Goal: Find specific page/section: Find specific page/section

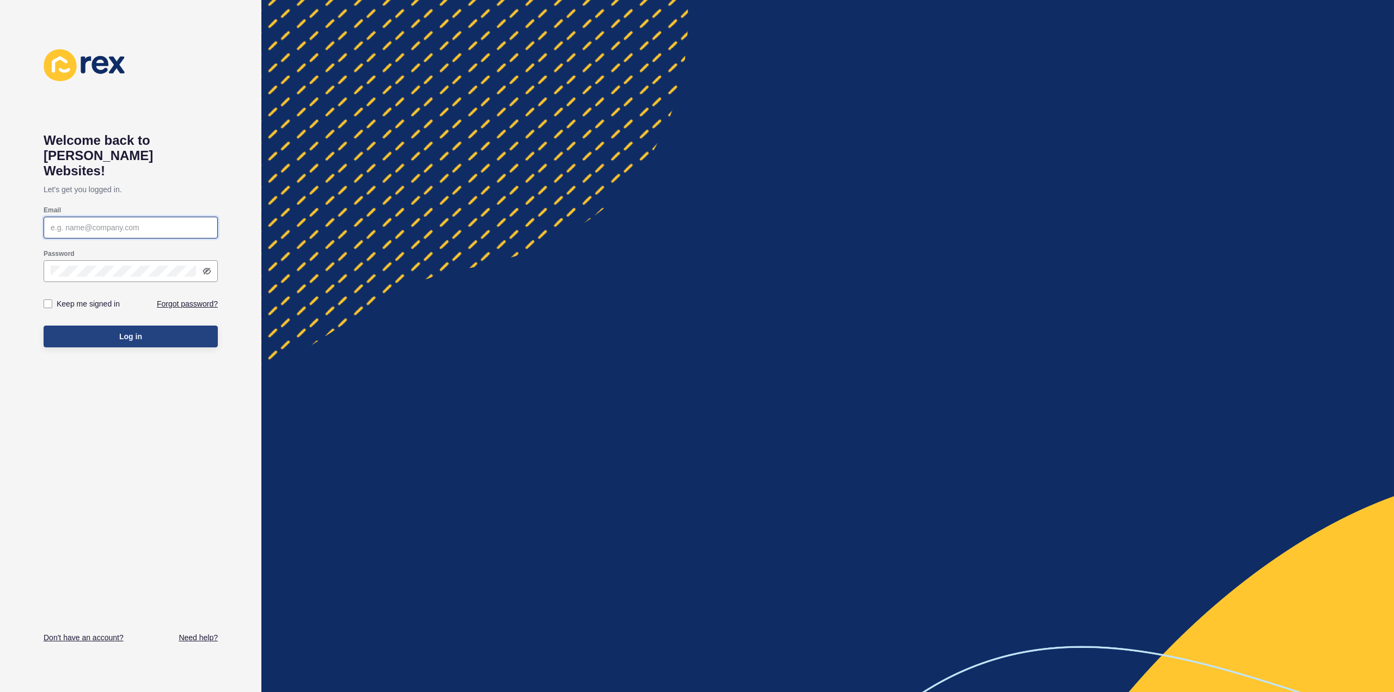
type input "[PERSON_NAME][EMAIL_ADDRESS][DOMAIN_NAME]"
click at [112, 326] on button "Log in" at bounding box center [131, 337] width 174 height 22
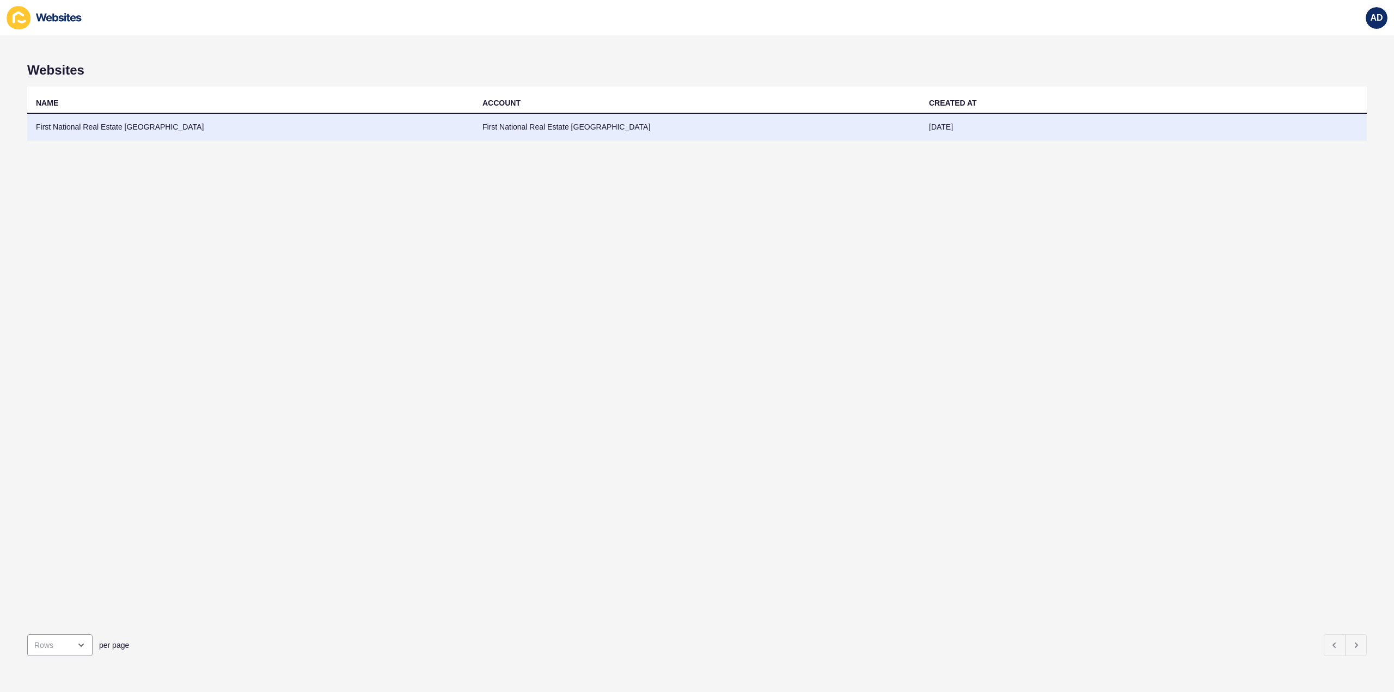
click at [82, 129] on td "First National Real Estate [GEOGRAPHIC_DATA]" at bounding box center [250, 127] width 446 height 27
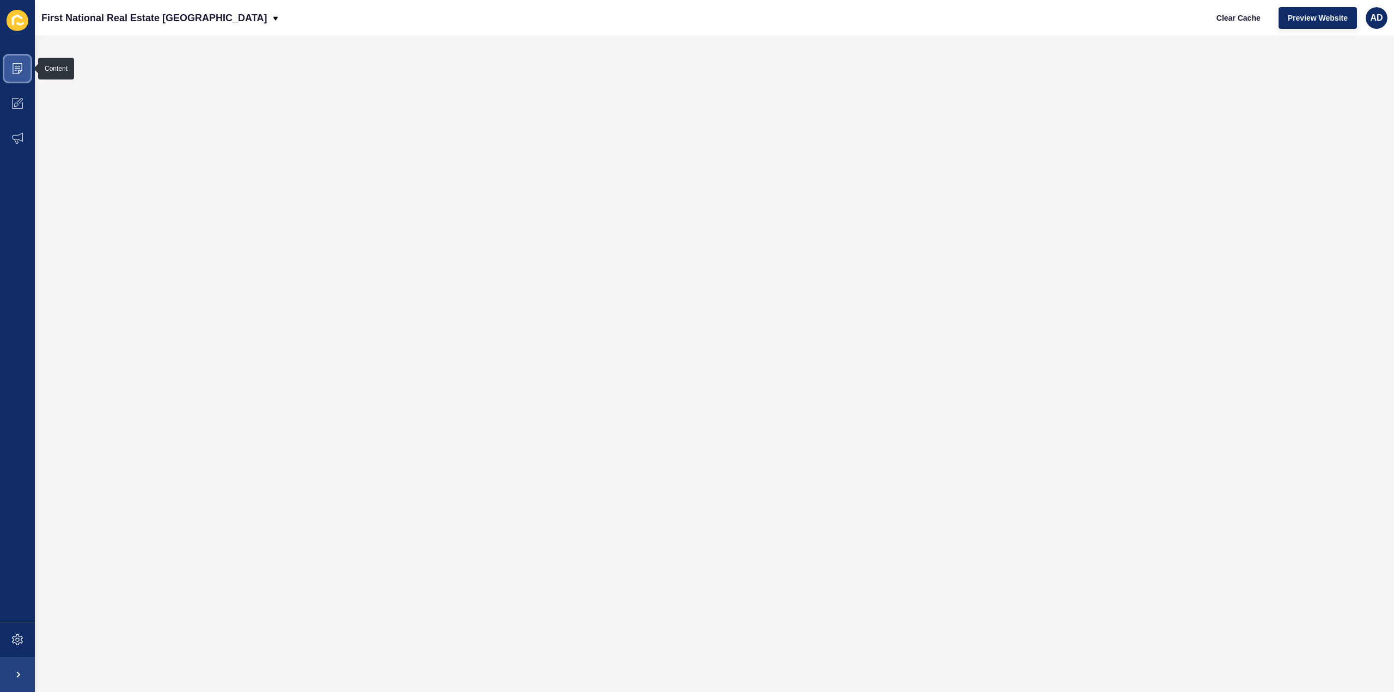
click at [14, 63] on span at bounding box center [17, 68] width 35 height 35
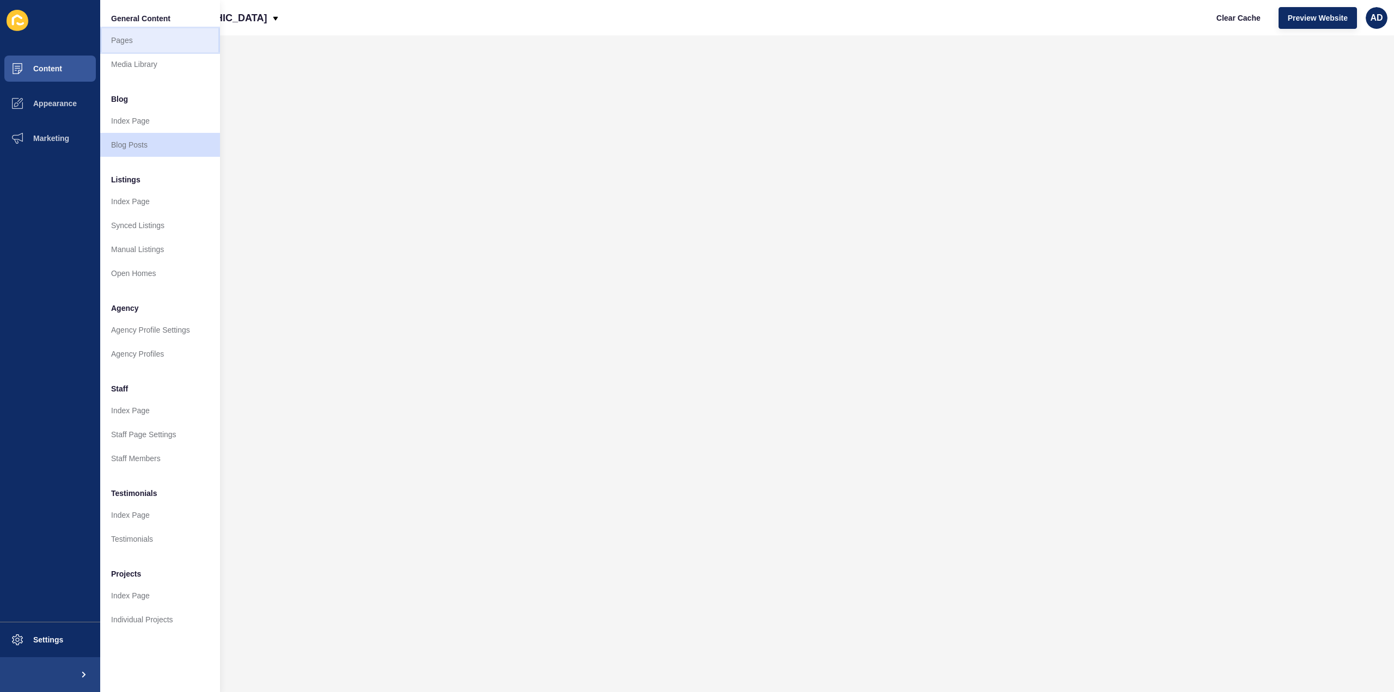
click at [128, 40] on link "Pages" at bounding box center [160, 40] width 120 height 24
